Goal: Entertainment & Leisure: Consume media (video, audio)

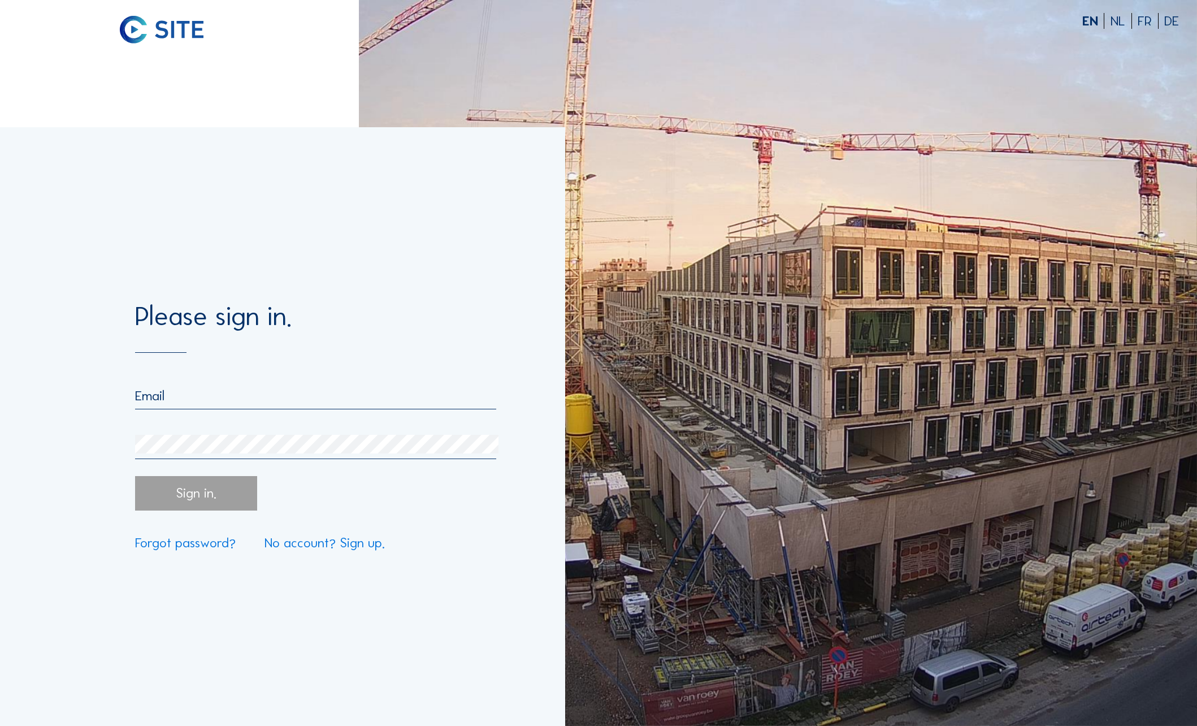
click at [229, 395] on input "email" at bounding box center [315, 396] width 361 height 16
click at [102, 393] on div "Please sign in. Sign in. Forgot password? No account? Sign up." at bounding box center [282, 426] width 565 height 599
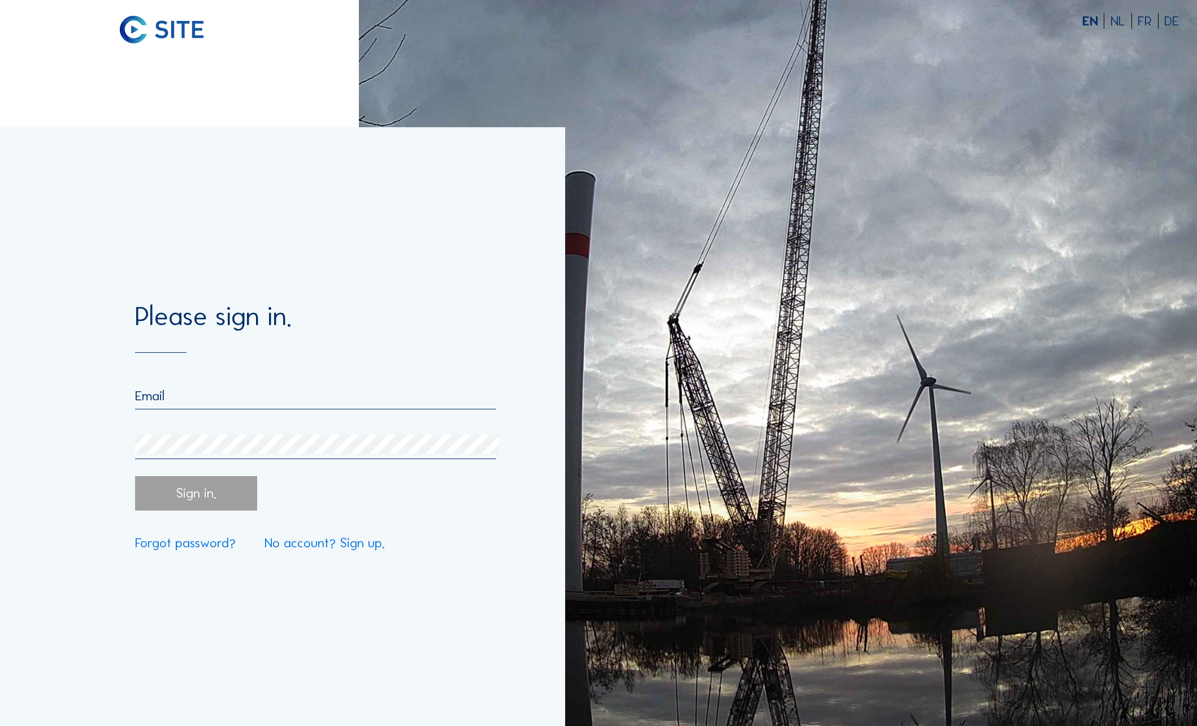
click at [185, 400] on input "email" at bounding box center [315, 396] width 361 height 16
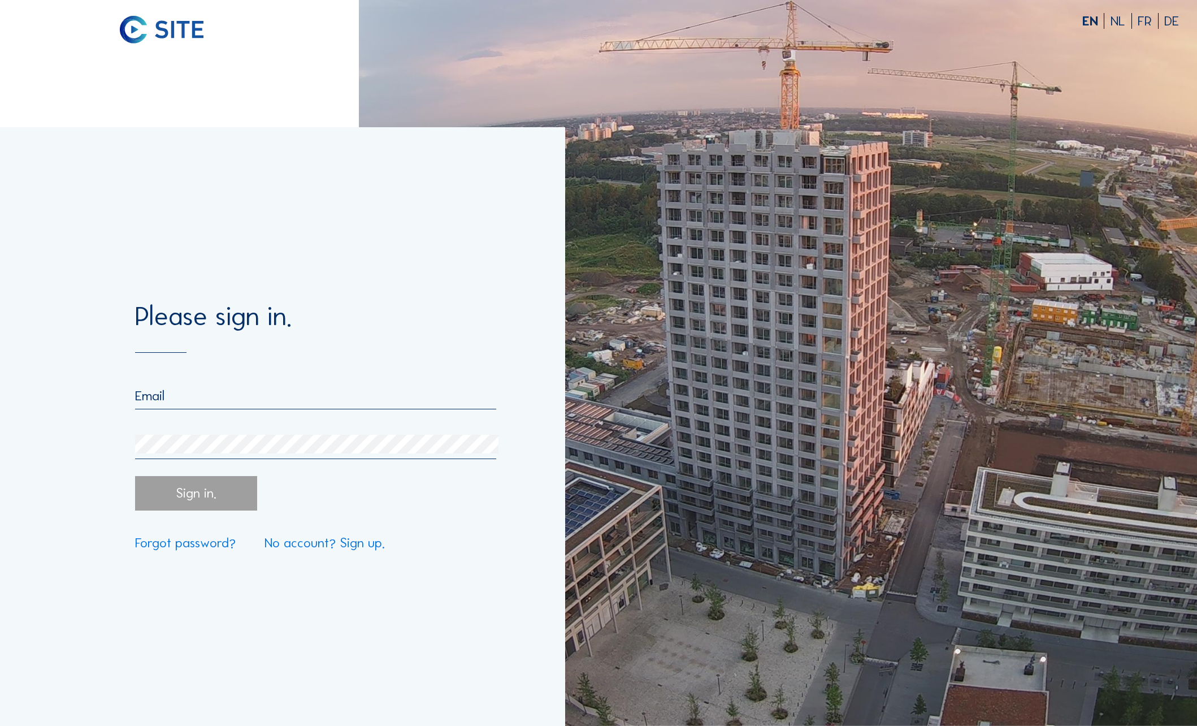
click at [105, 359] on div "Please sign in. Sign in. Forgot password? No account? Sign up." at bounding box center [282, 426] width 565 height 599
click at [155, 402] on input "email" at bounding box center [315, 396] width 361 height 16
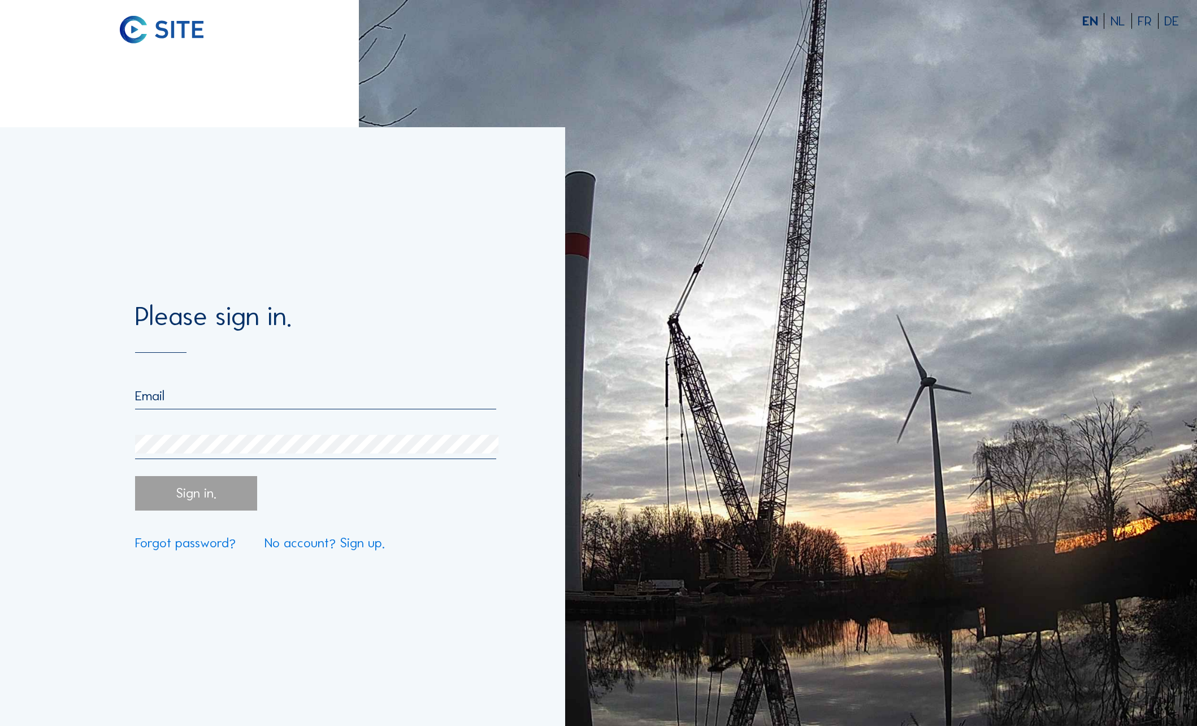
click at [115, 371] on div "Please sign in. Sign in. Forgot password? No account? Sign up." at bounding box center [282, 426] width 565 height 599
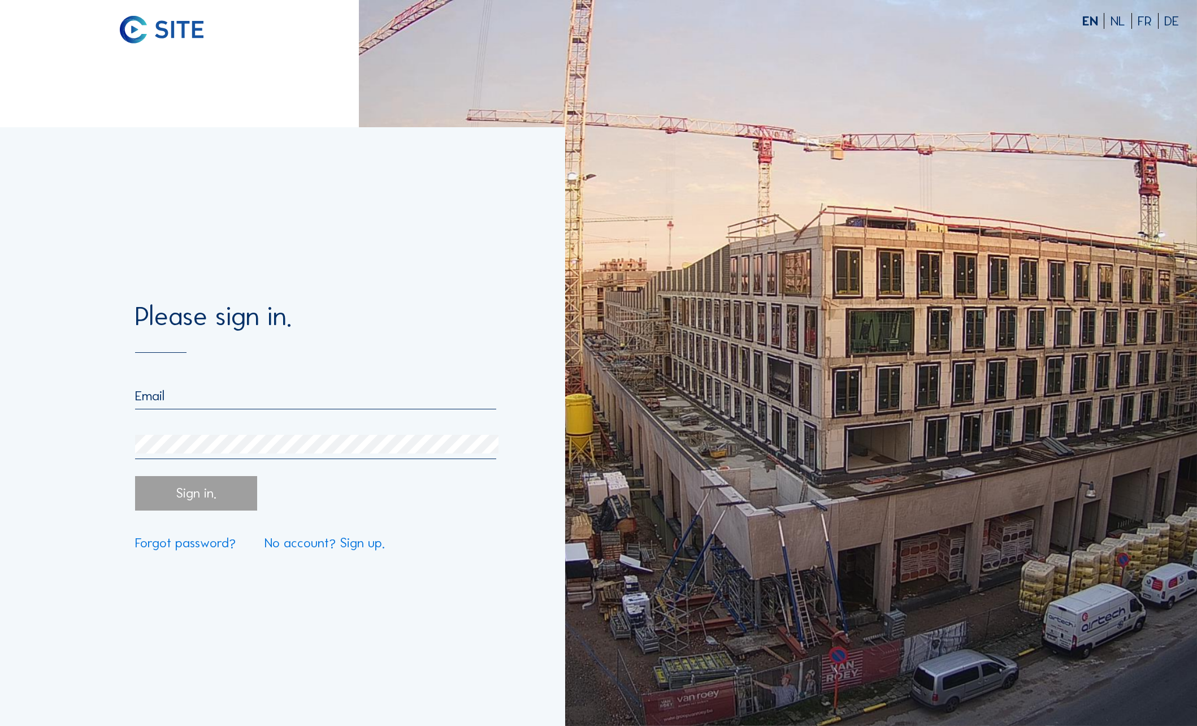
click at [149, 389] on input "email" at bounding box center [315, 396] width 361 height 16
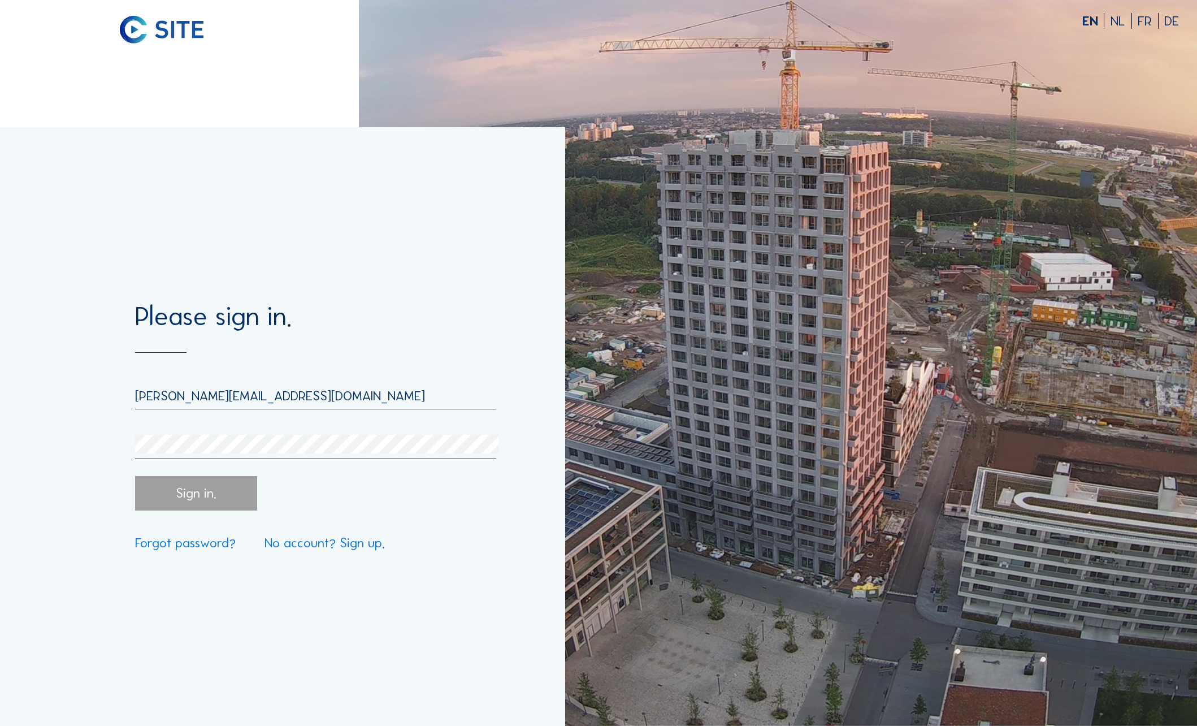
type input "[PERSON_NAME][EMAIL_ADDRESS][DOMAIN_NAME]"
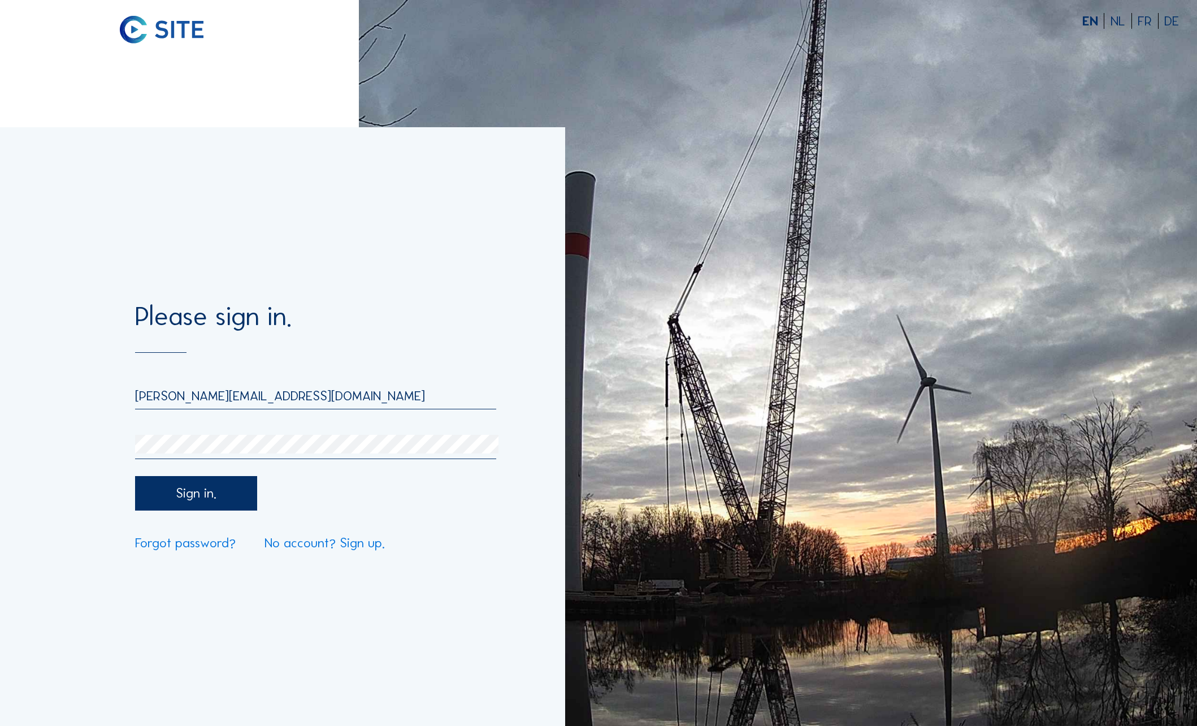
click at [227, 501] on div "Sign in." at bounding box center [196, 493] width 122 height 34
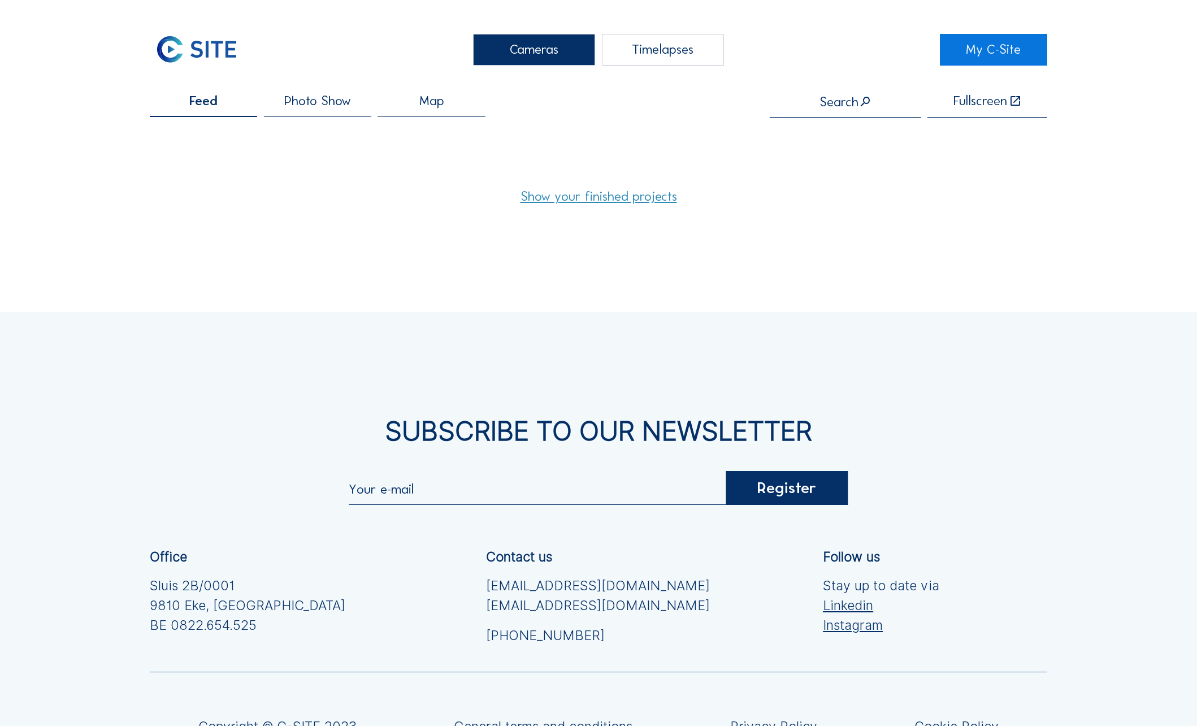
click at [601, 200] on link "Show your finished projects" at bounding box center [599, 196] width 157 height 13
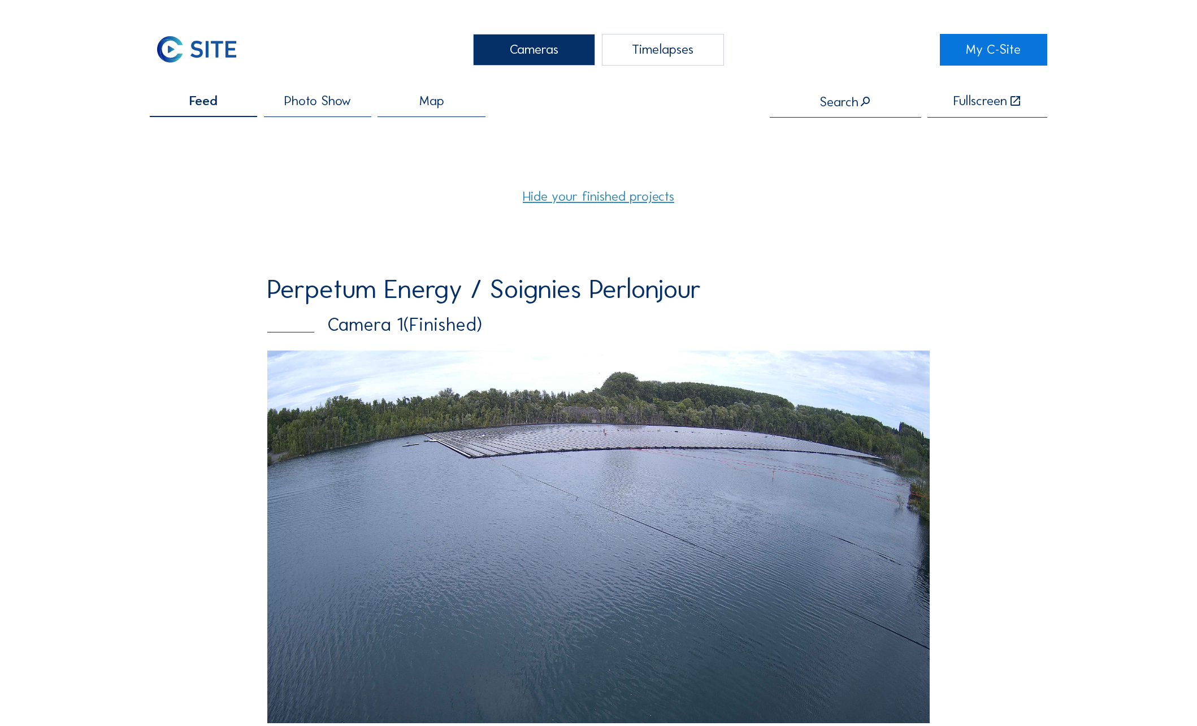
scroll to position [283, 0]
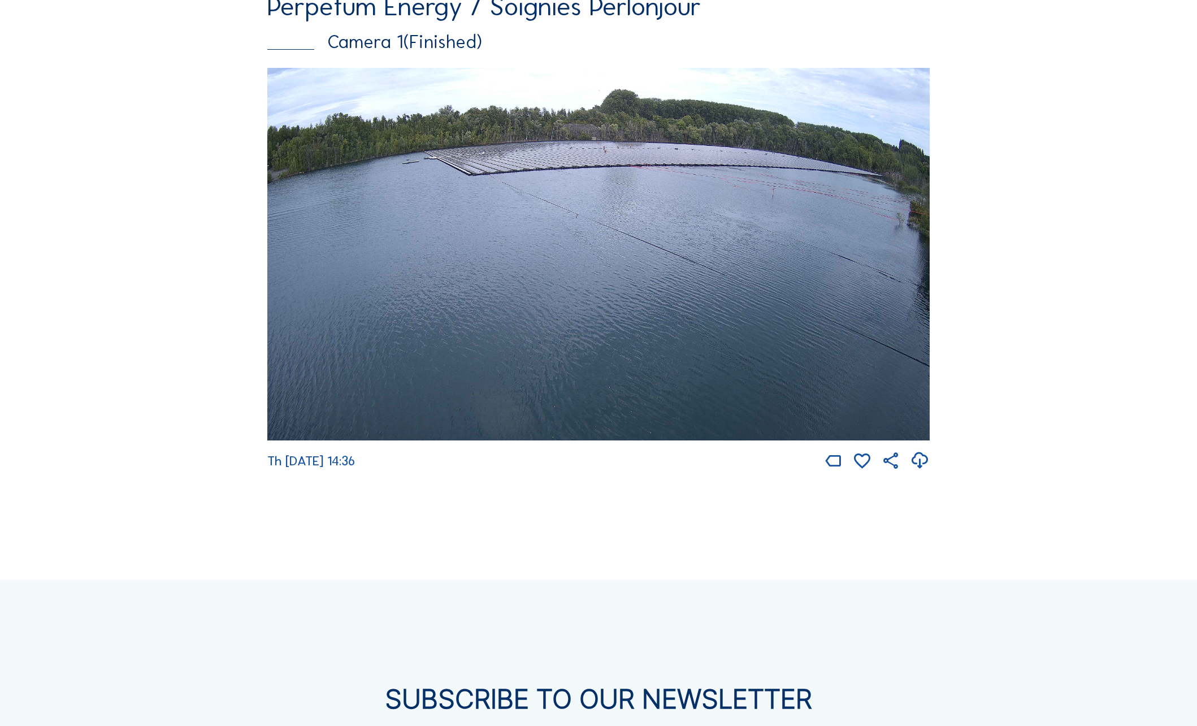
click at [392, 338] on img at bounding box center [598, 254] width 662 height 373
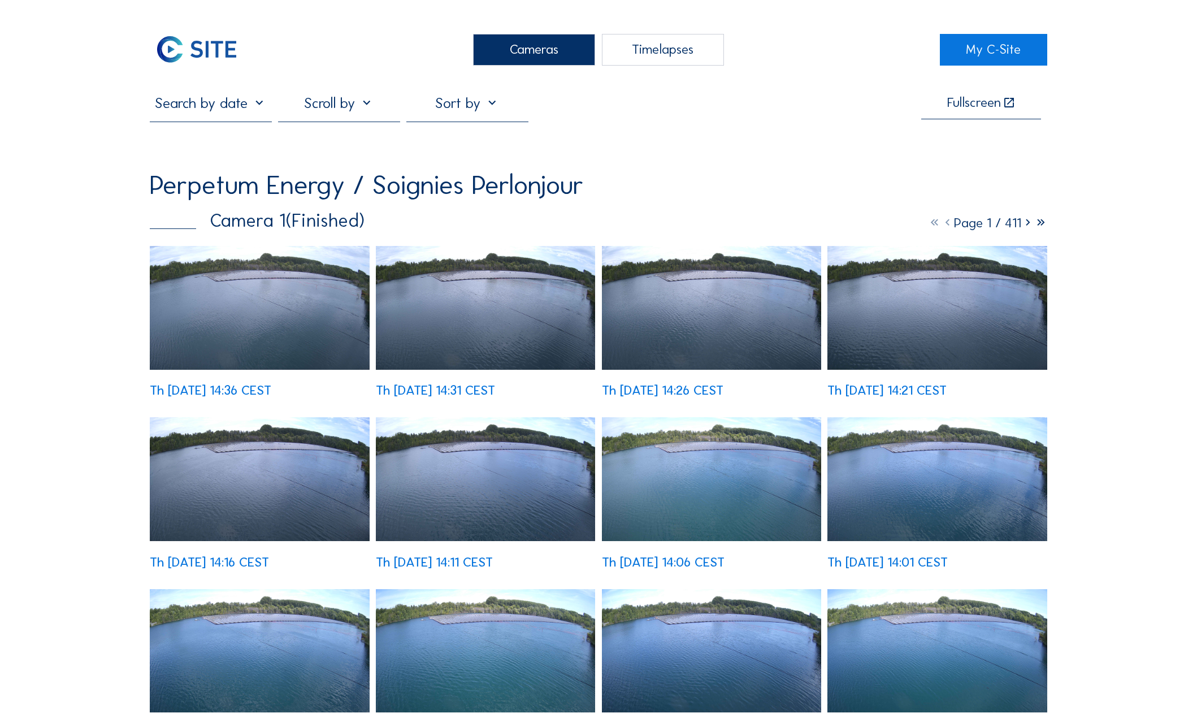
click at [660, 51] on div "Timelapses" at bounding box center [663, 50] width 122 height 32
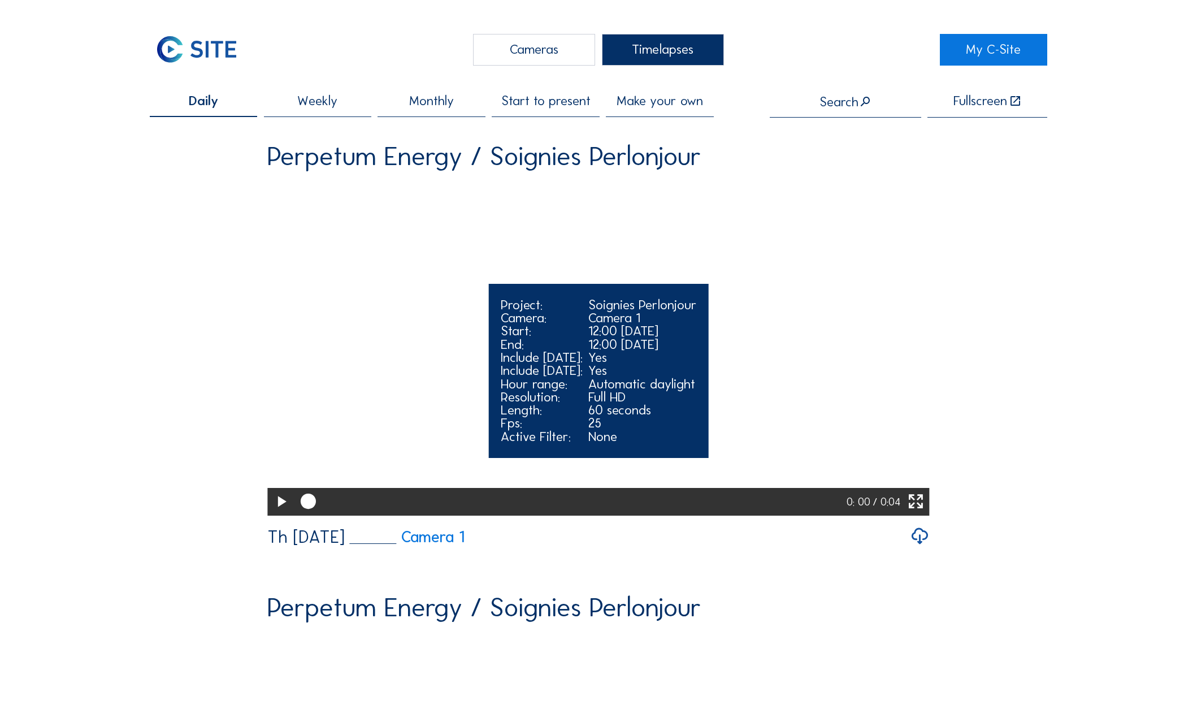
click at [283, 513] on icon at bounding box center [281, 502] width 19 height 23
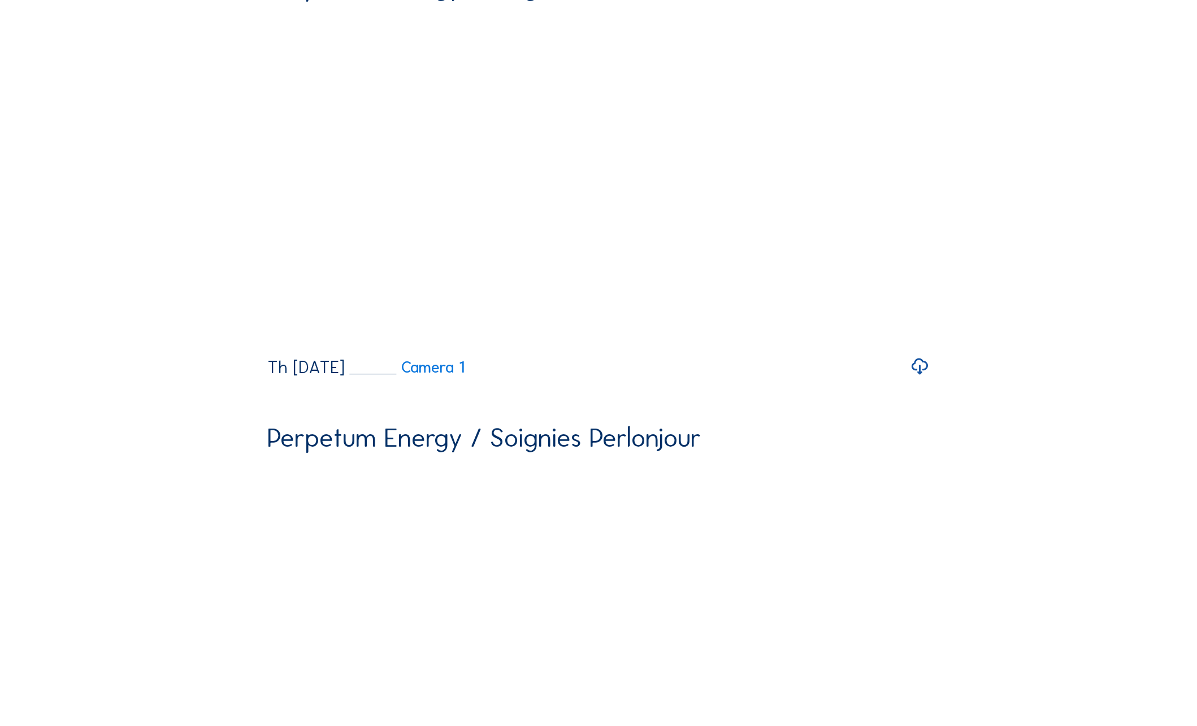
scroll to position [396, 0]
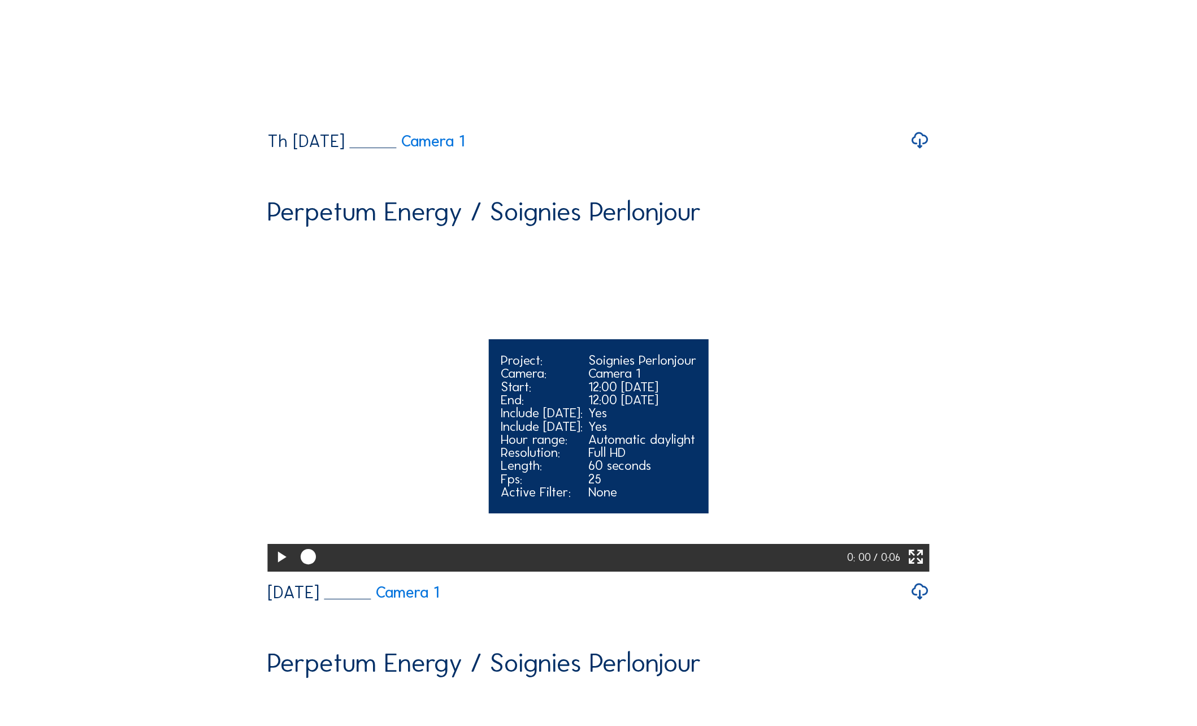
click at [282, 569] on icon at bounding box center [281, 557] width 19 height 23
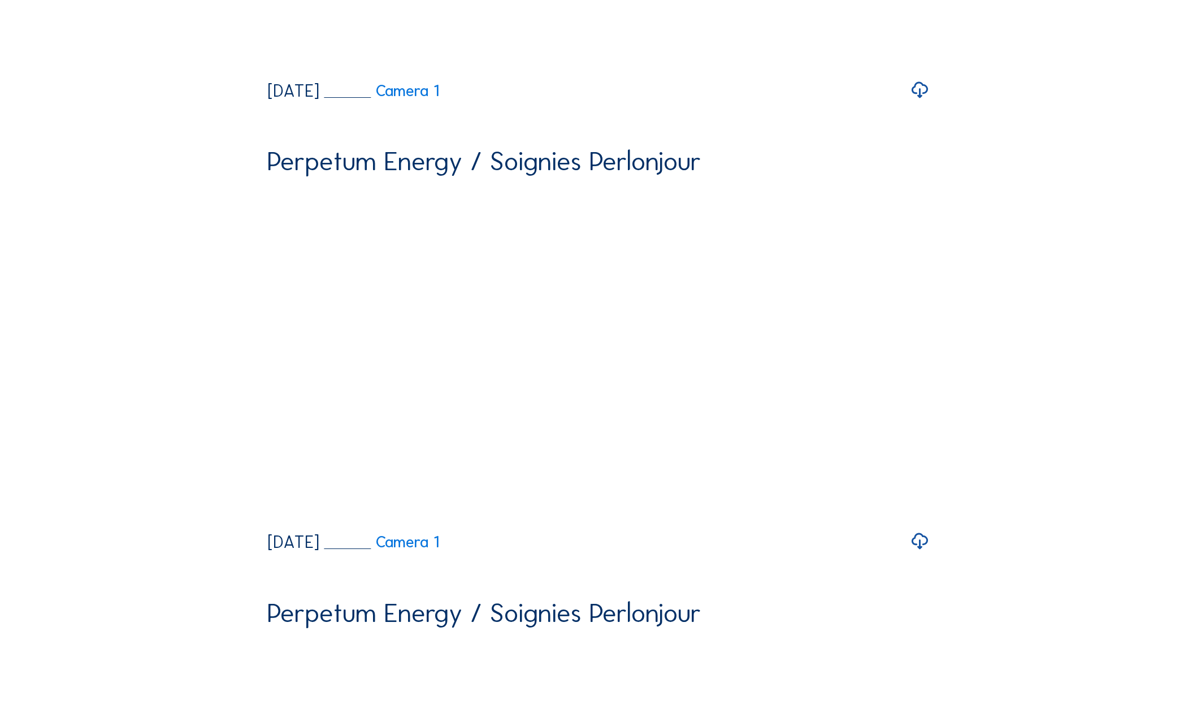
scroll to position [961, 0]
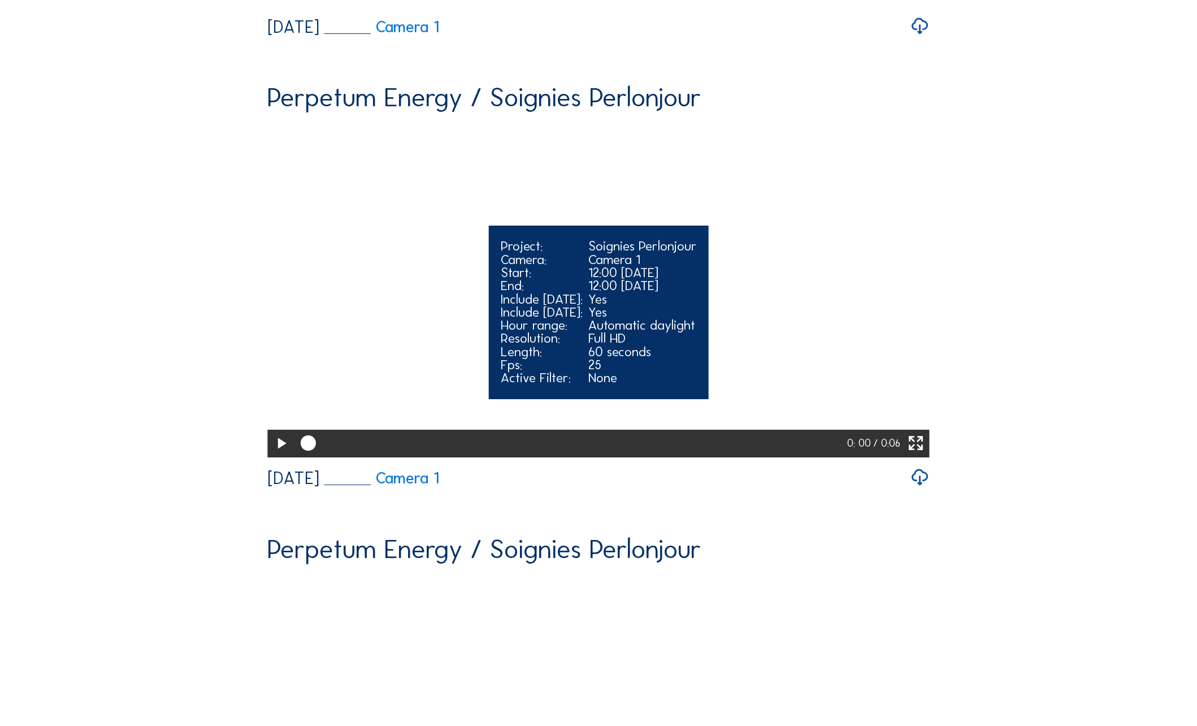
click at [282, 455] on icon at bounding box center [281, 443] width 19 height 23
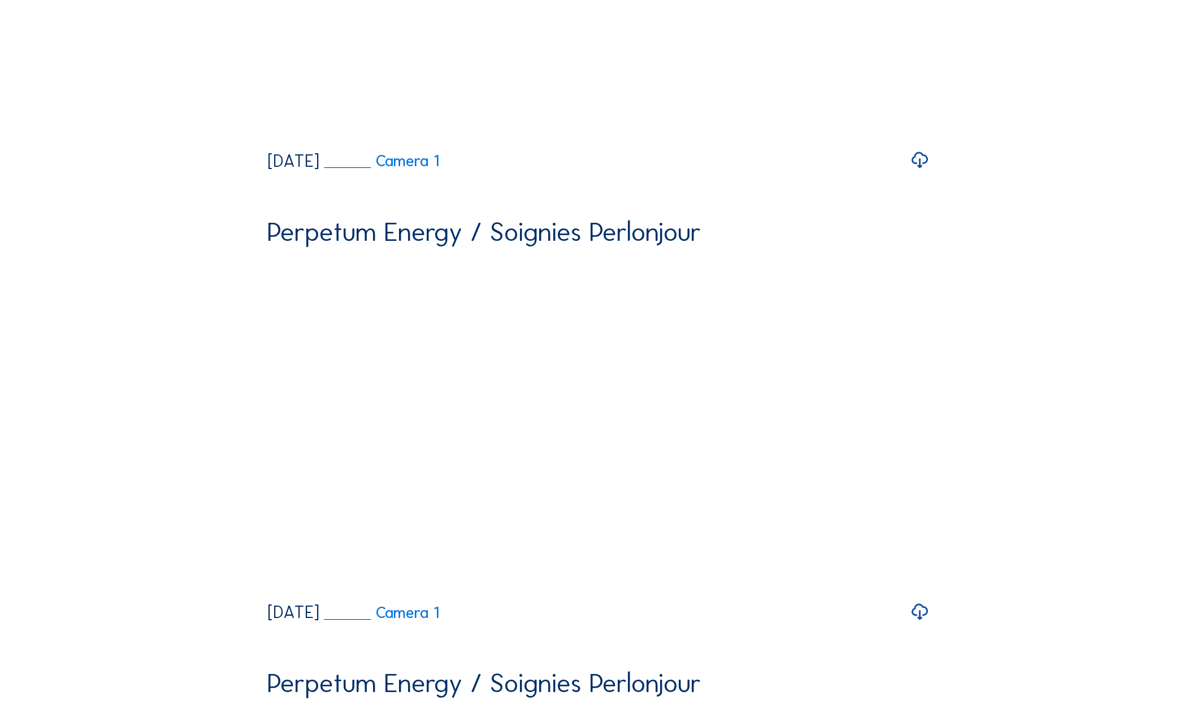
scroll to position [1413, 0]
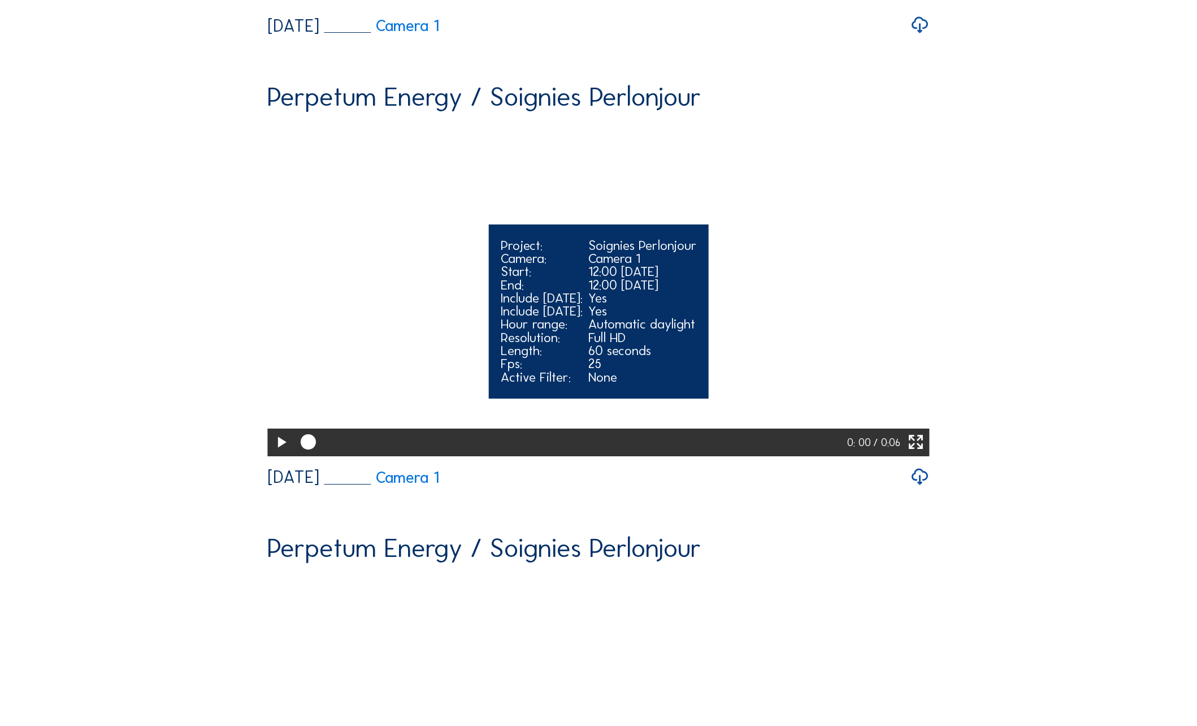
click at [278, 454] on icon at bounding box center [281, 442] width 19 height 23
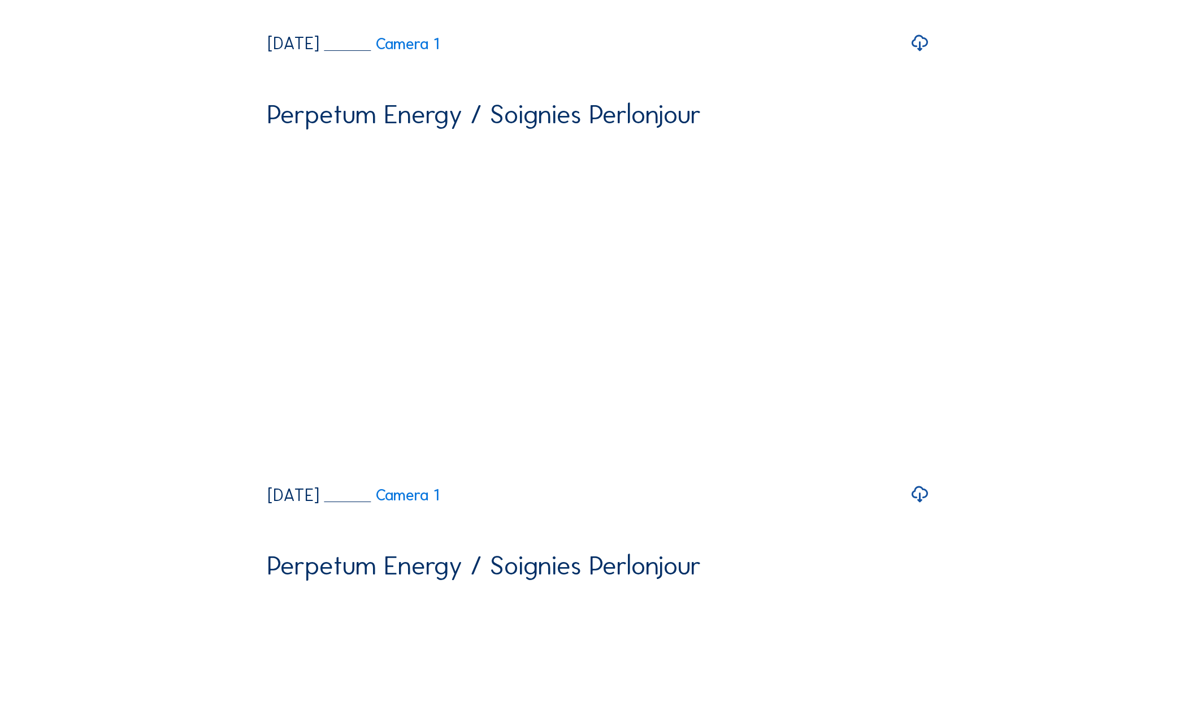
scroll to position [1978, 0]
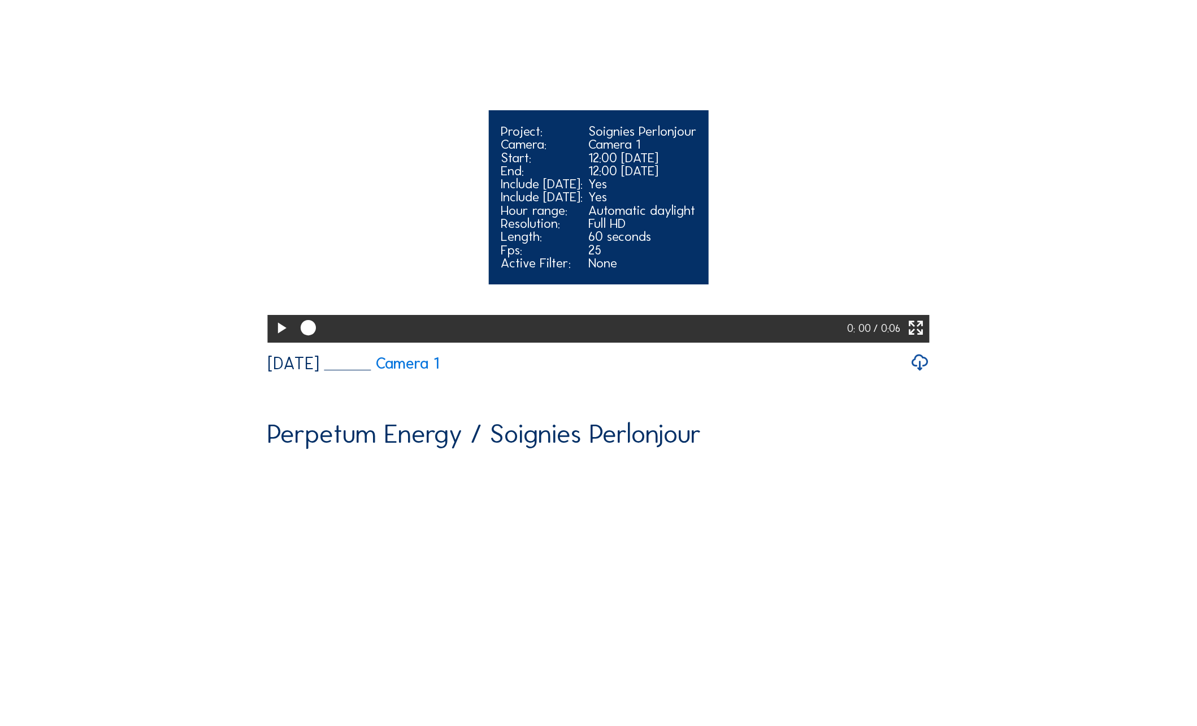
click at [279, 340] on icon at bounding box center [281, 328] width 19 height 23
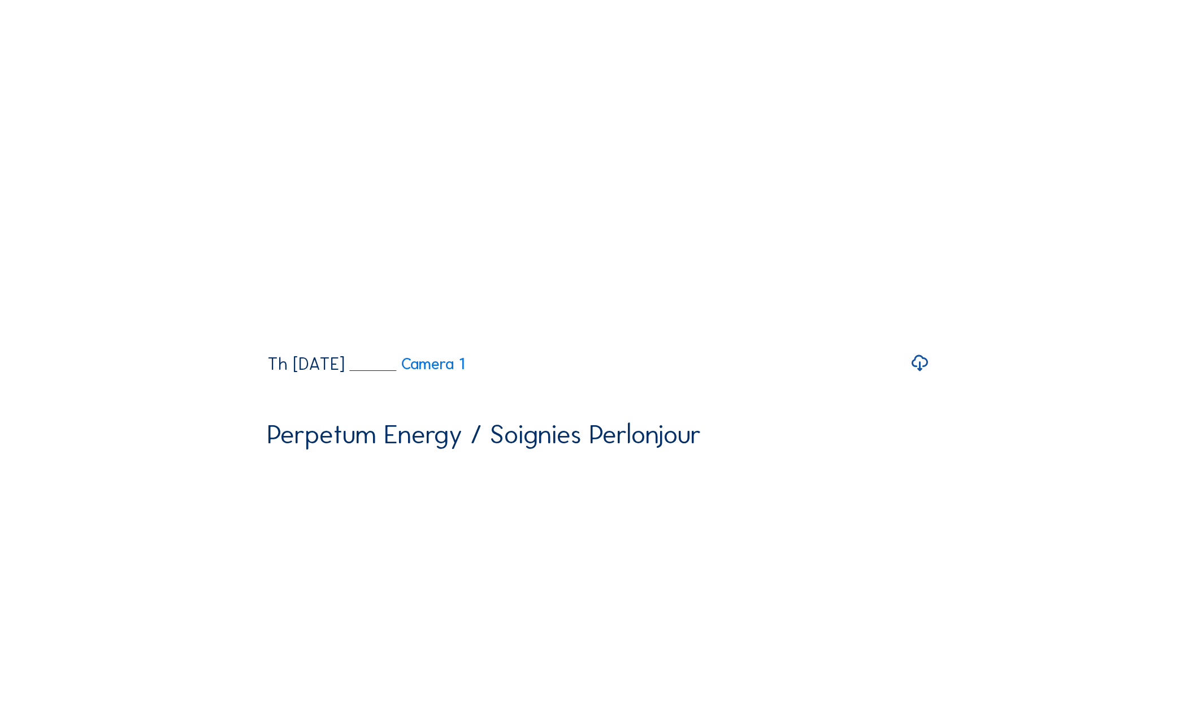
scroll to position [0, 0]
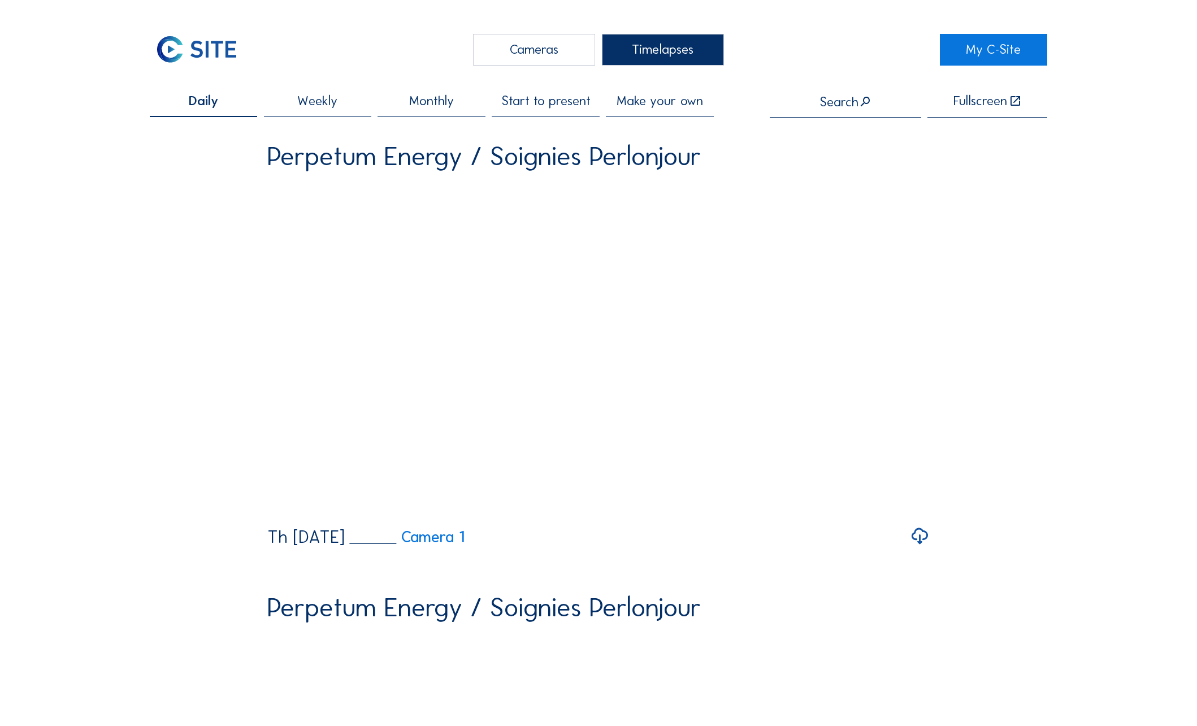
click at [449, 103] on span "Monthly" at bounding box center [431, 100] width 45 height 13
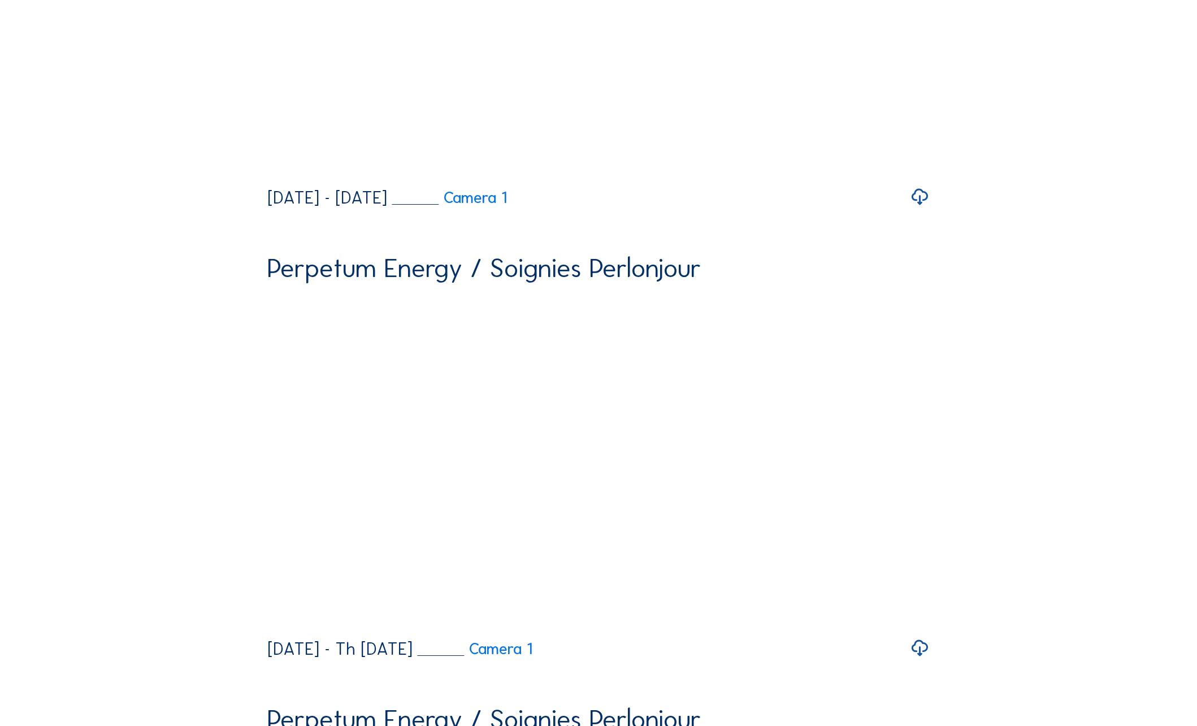
scroll to position [57, 0]
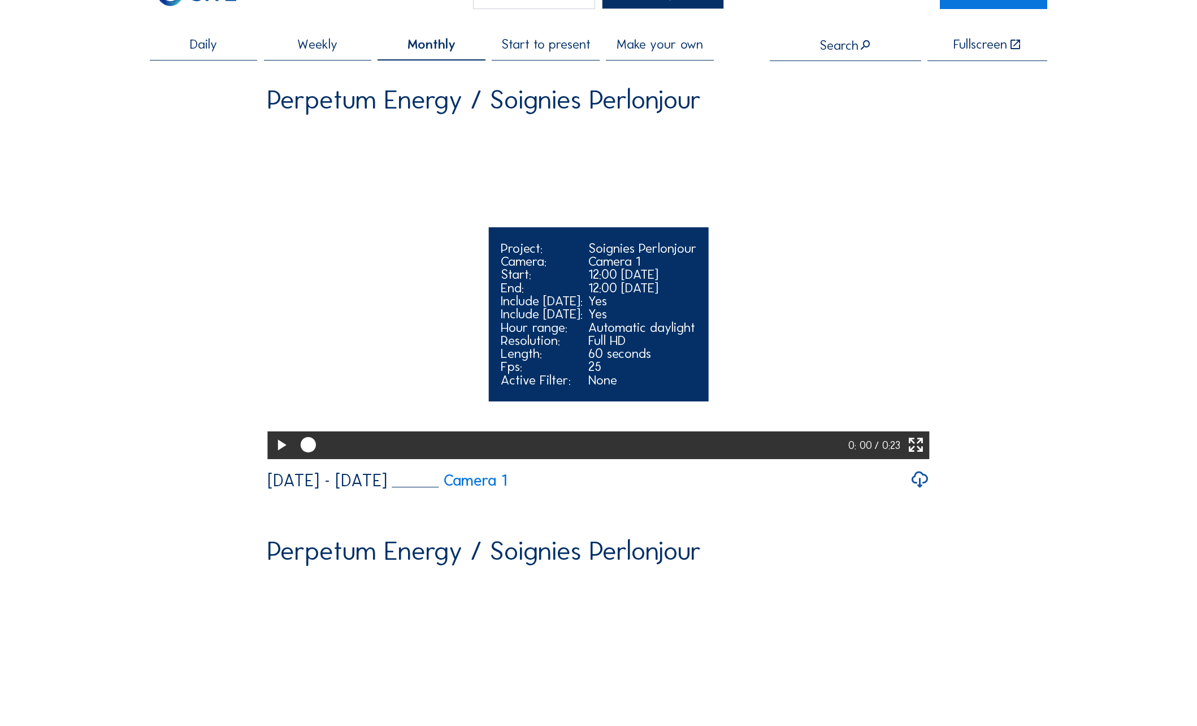
click at [276, 457] on icon at bounding box center [281, 445] width 19 height 23
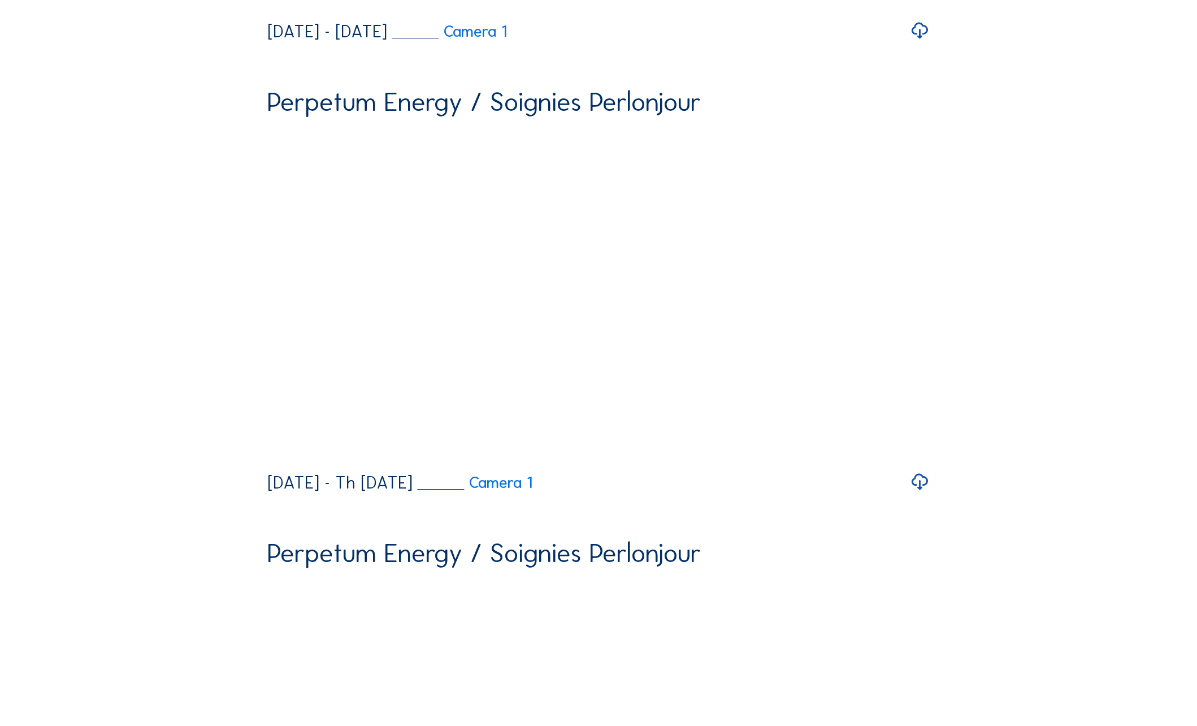
scroll to position [509, 0]
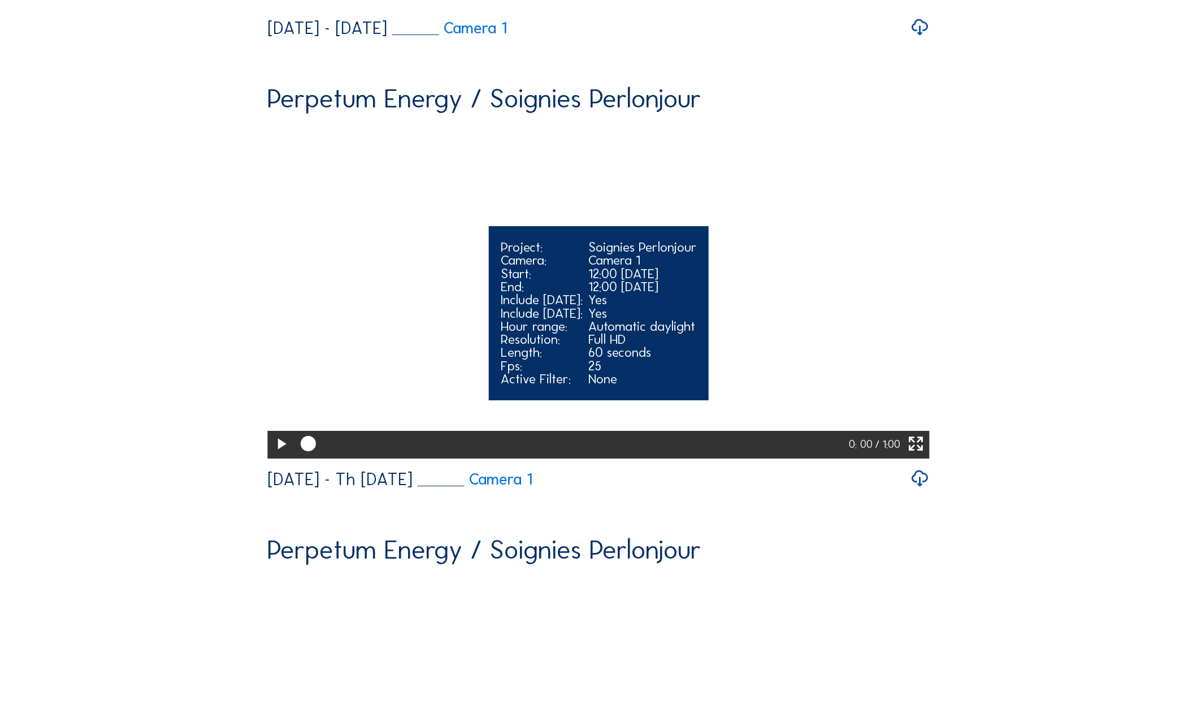
click at [276, 456] on icon at bounding box center [281, 444] width 19 height 23
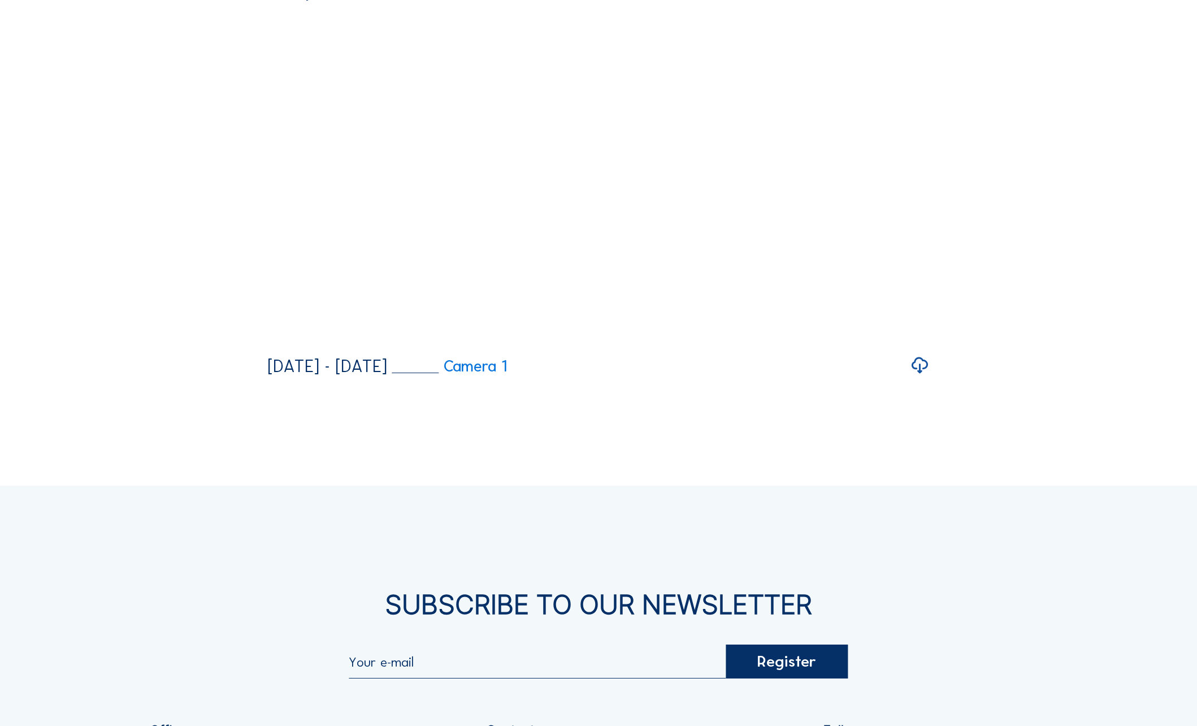
scroll to position [1074, 0]
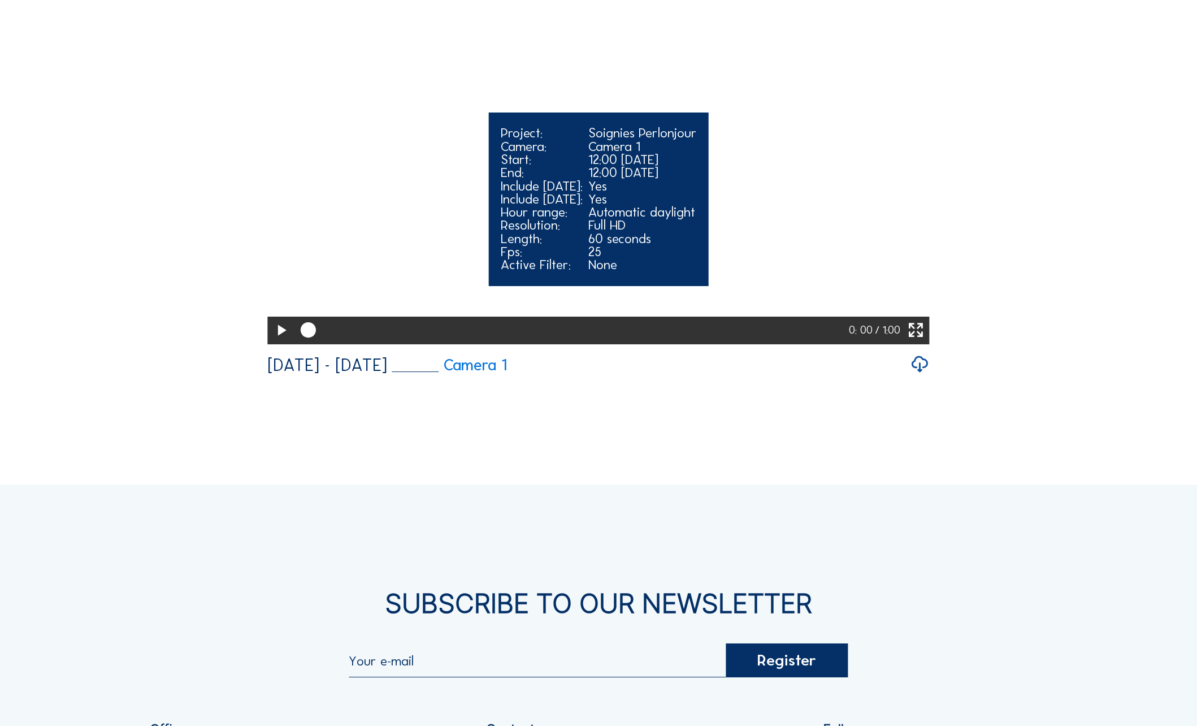
click at [273, 342] on icon at bounding box center [281, 330] width 19 height 23
